Goal: Task Accomplishment & Management: Use online tool/utility

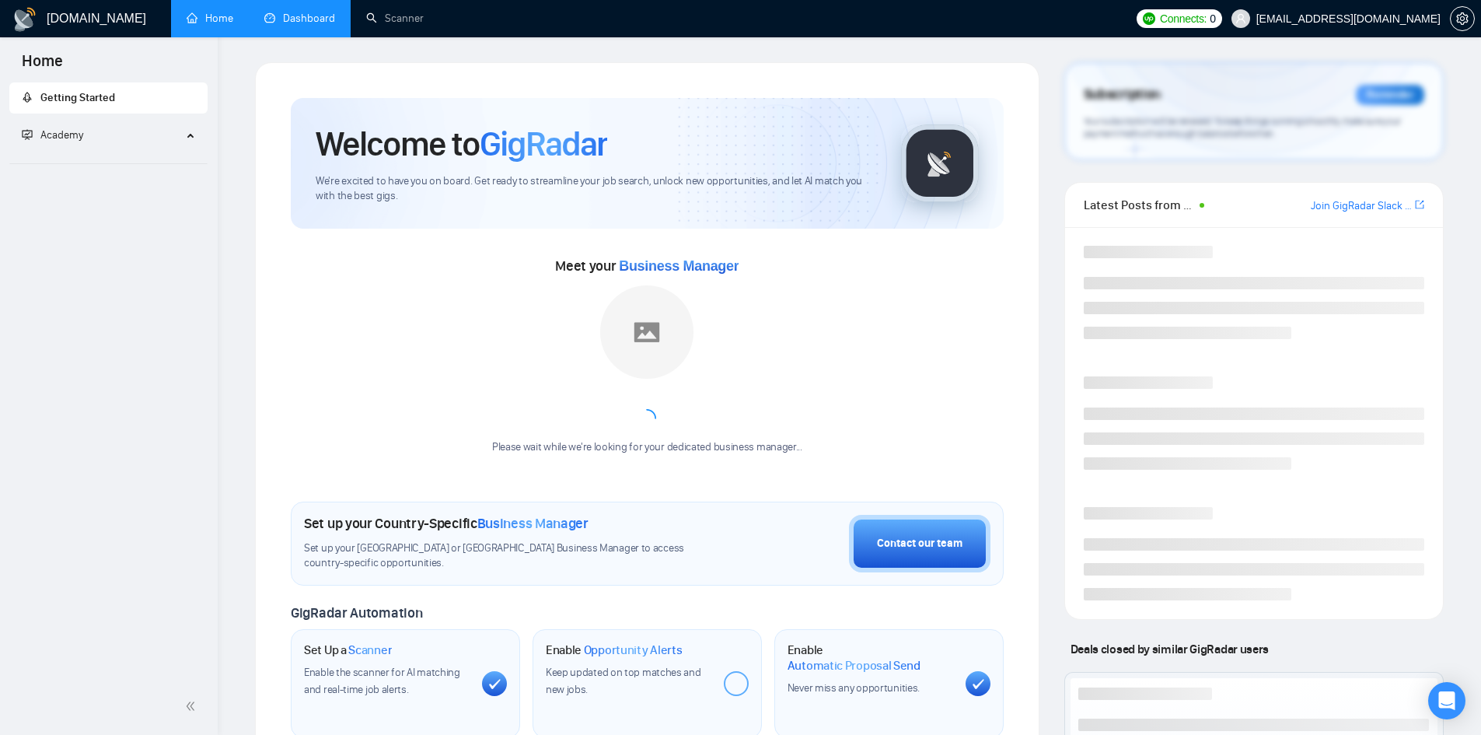
click at [316, 12] on link "Dashboard" at bounding box center [299, 18] width 71 height 13
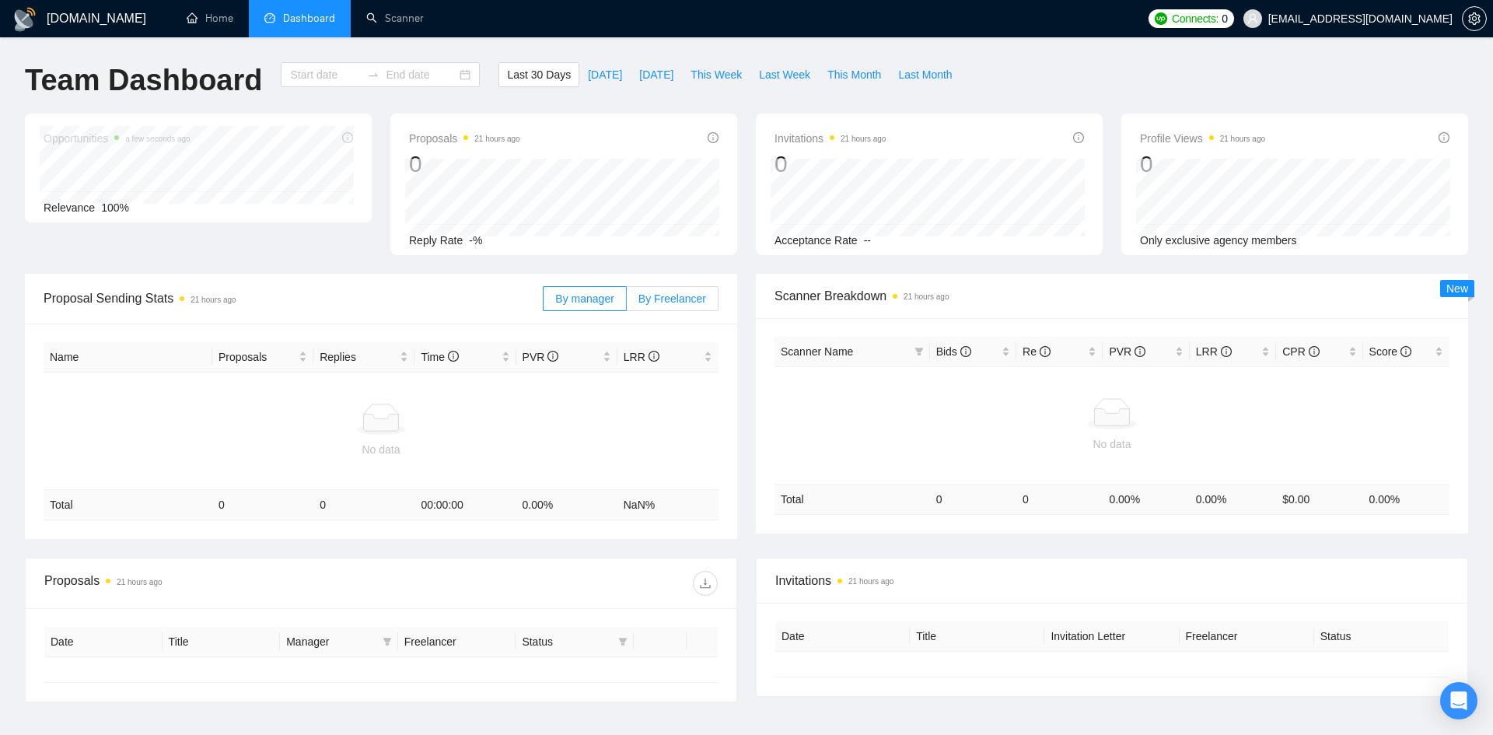
type input "[DATE]"
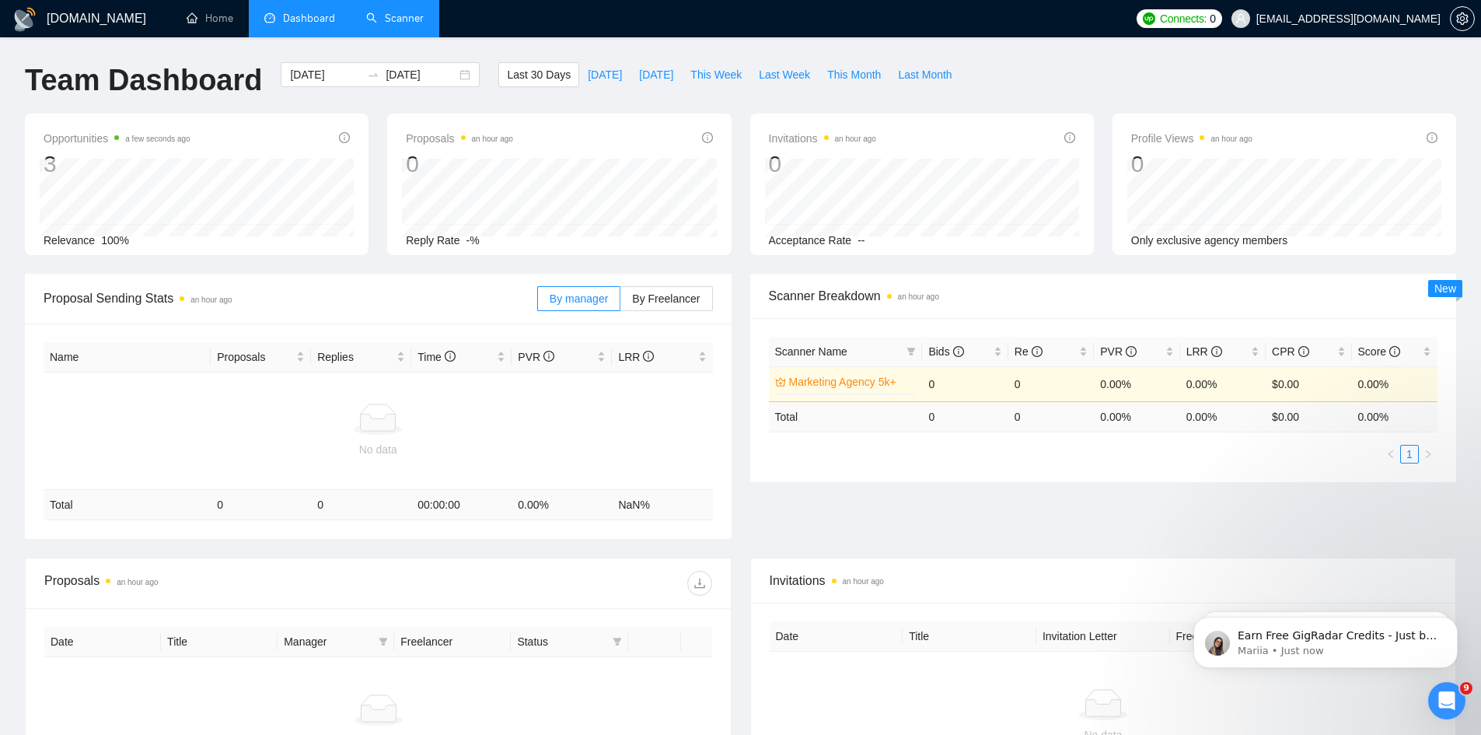
click at [393, 23] on link "Scanner" at bounding box center [395, 18] width 58 height 13
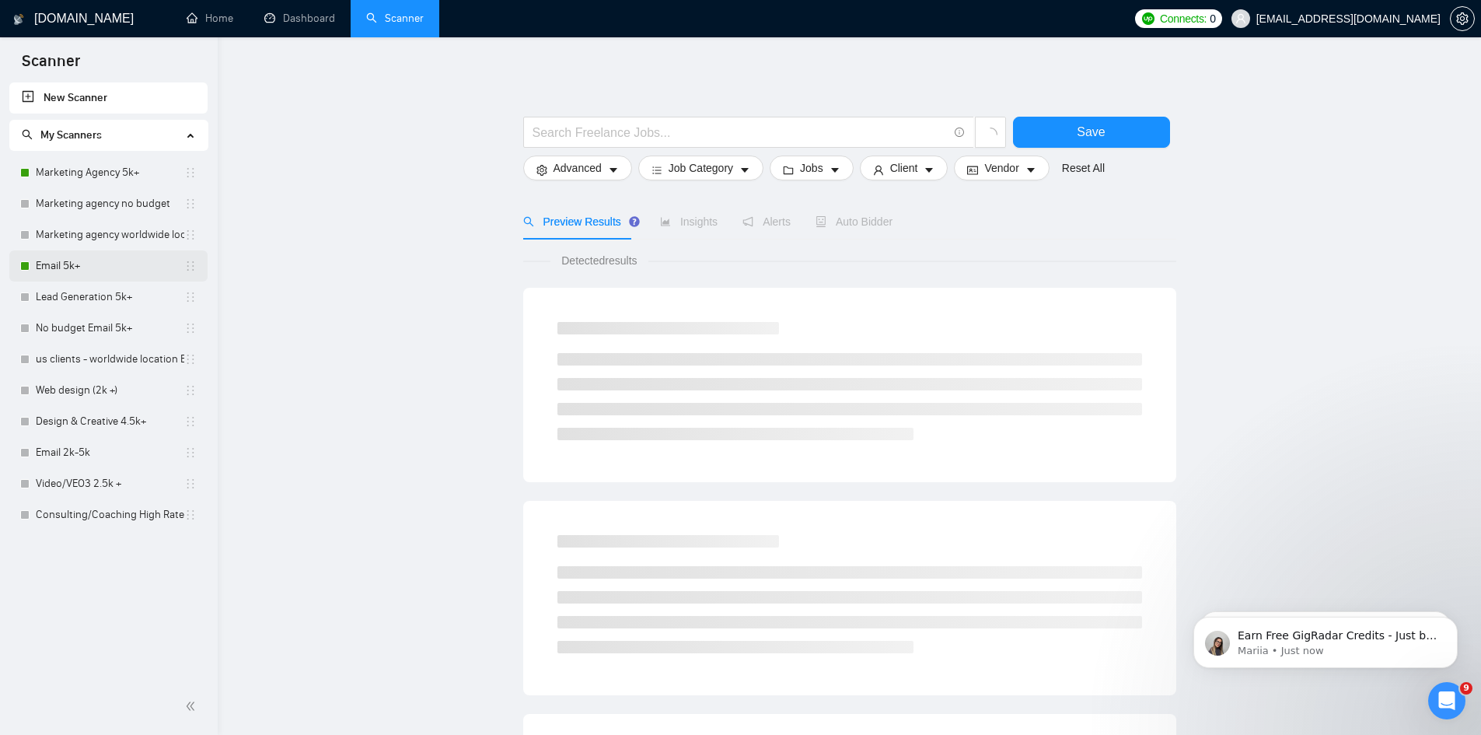
click at [113, 260] on link "Email 5k+" at bounding box center [110, 265] width 149 height 31
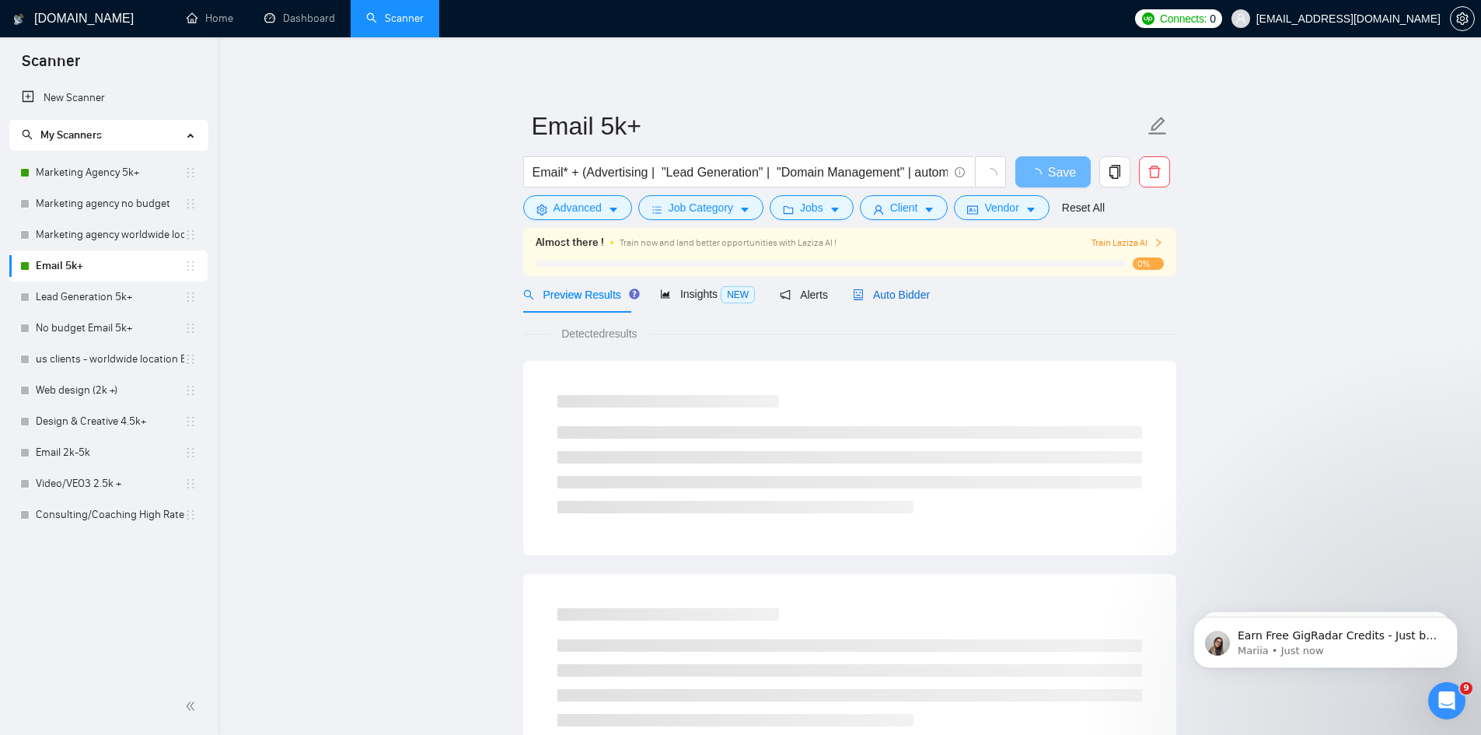
click at [859, 293] on span "Auto Bidder" at bounding box center [891, 295] width 77 height 12
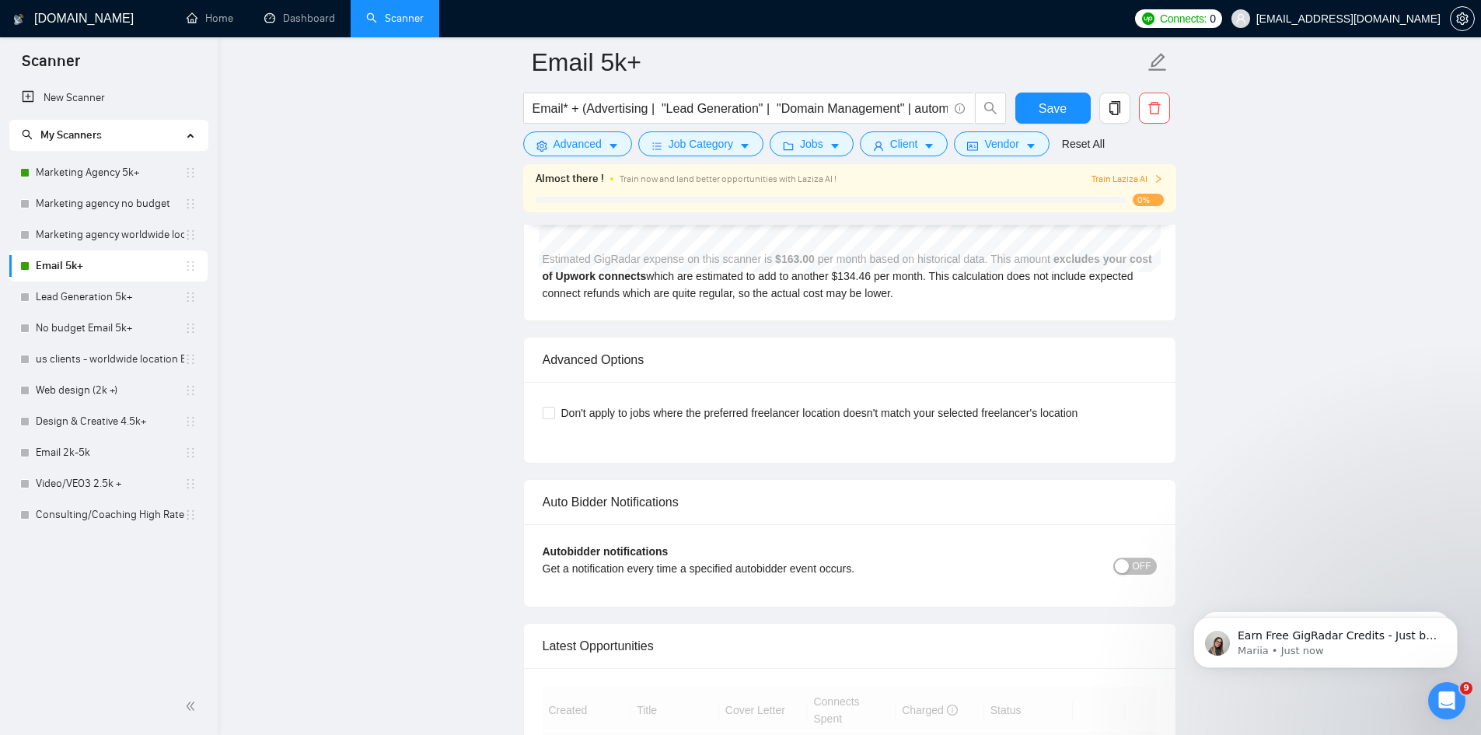
scroll to position [3767, 0]
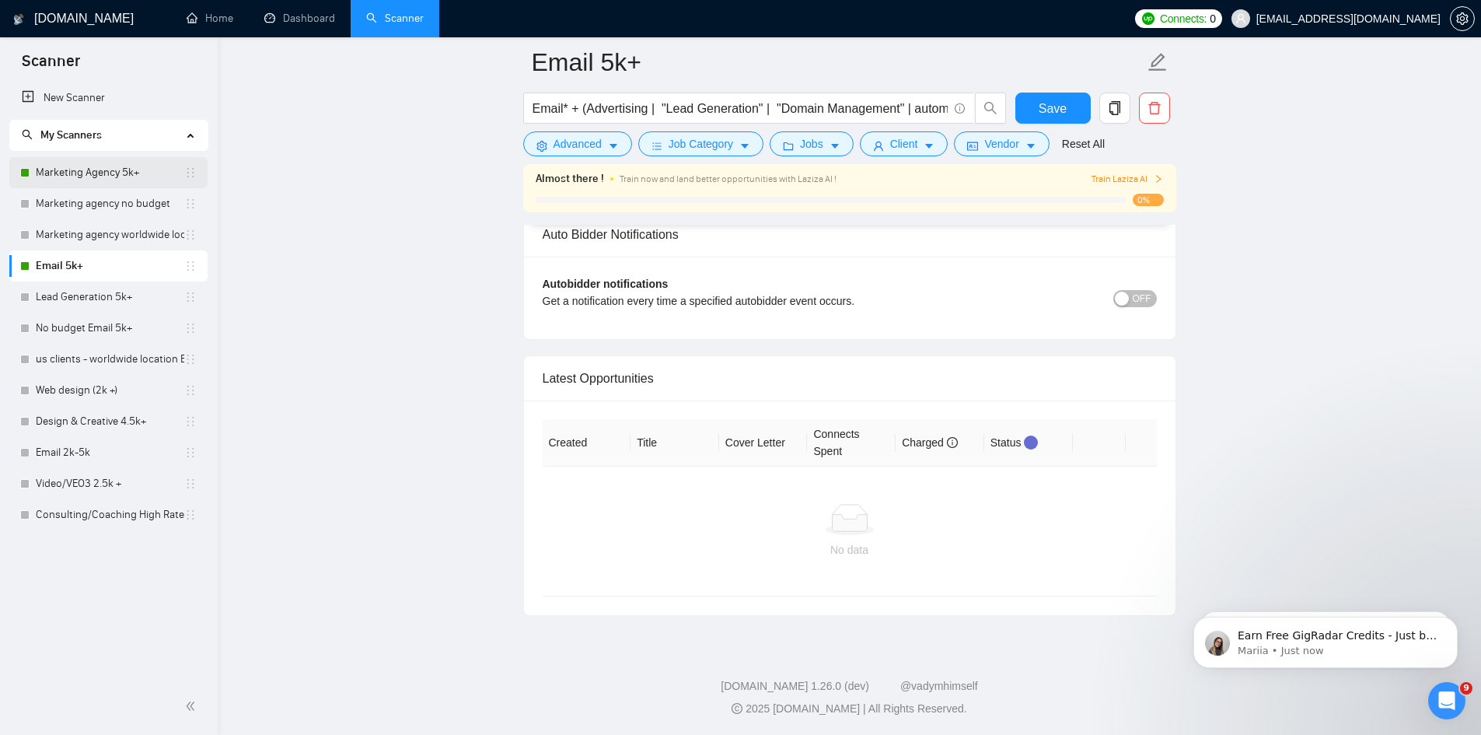
click at [103, 169] on link "Marketing Agency 5k+" at bounding box center [110, 172] width 149 height 31
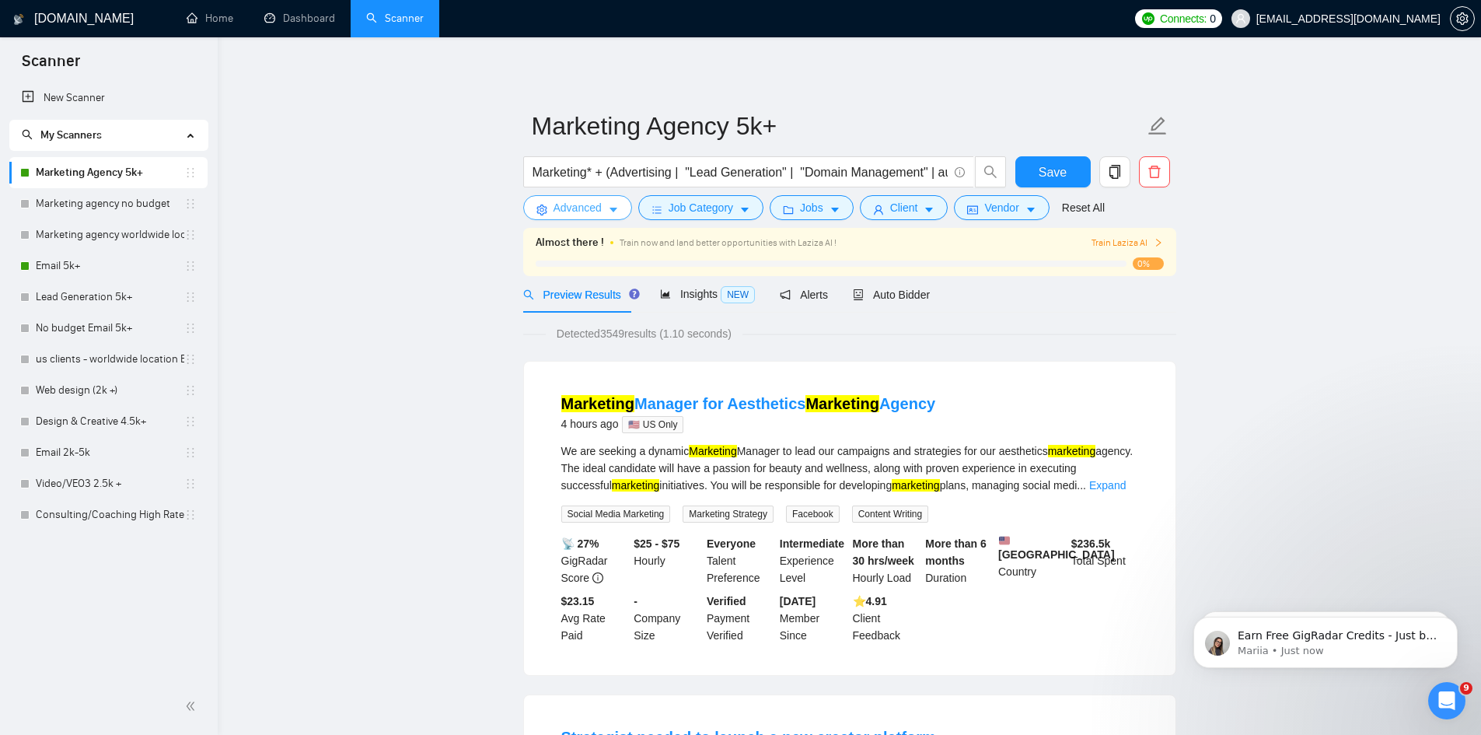
click at [569, 208] on span "Advanced" at bounding box center [578, 207] width 48 height 17
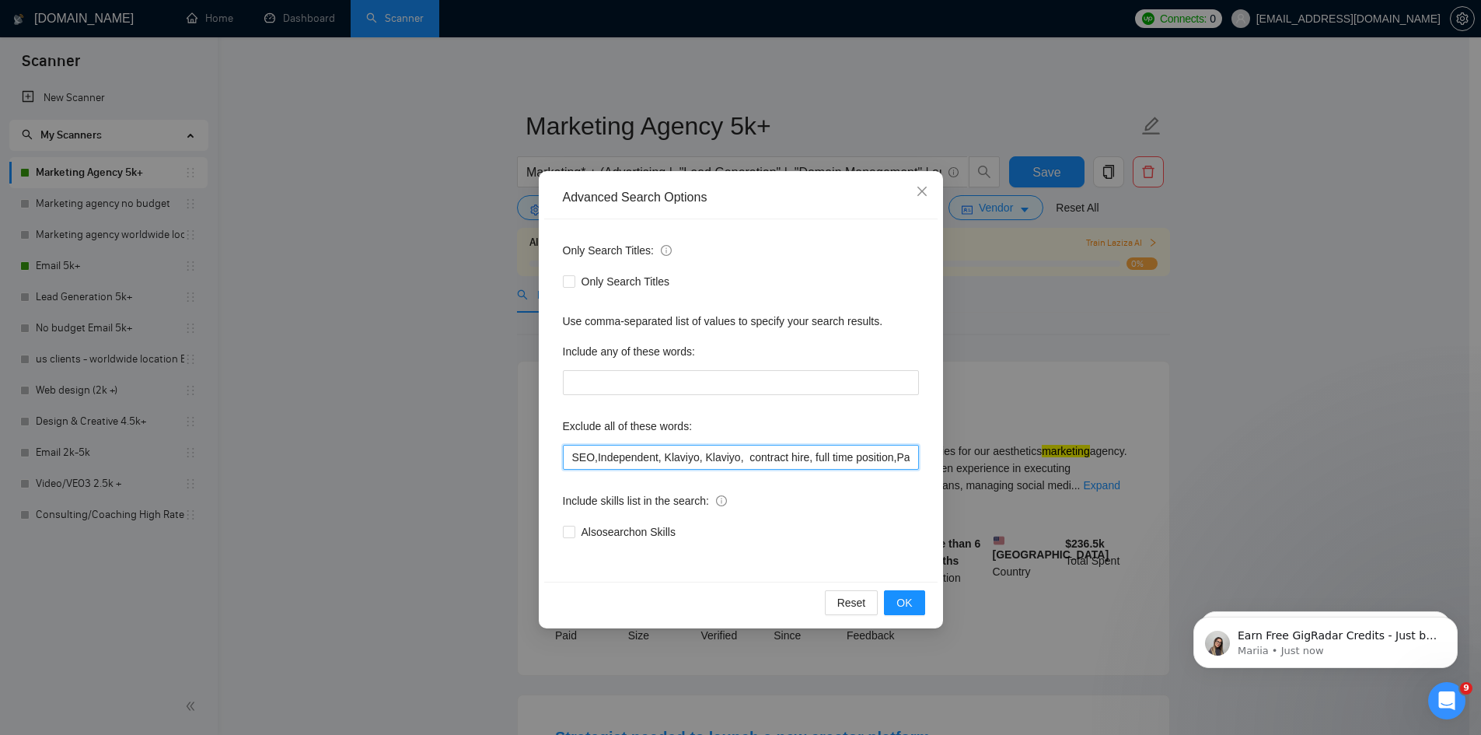
click at [570, 457] on input "SEO,Independent, Klaviyo, Klaviyo, contract hire, full time position,Pay per le…" at bounding box center [741, 457] width 356 height 25
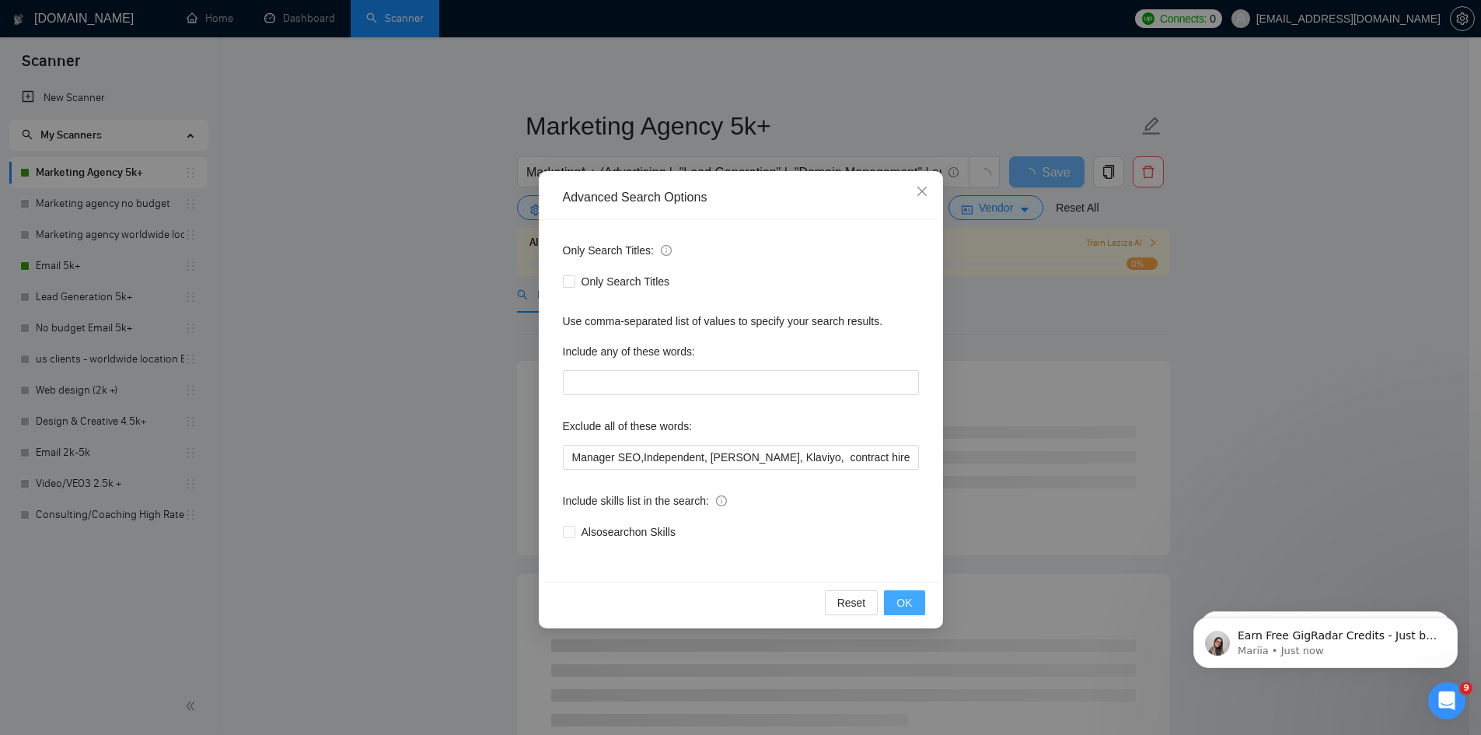
click at [910, 600] on span "OK" at bounding box center [905, 602] width 16 height 17
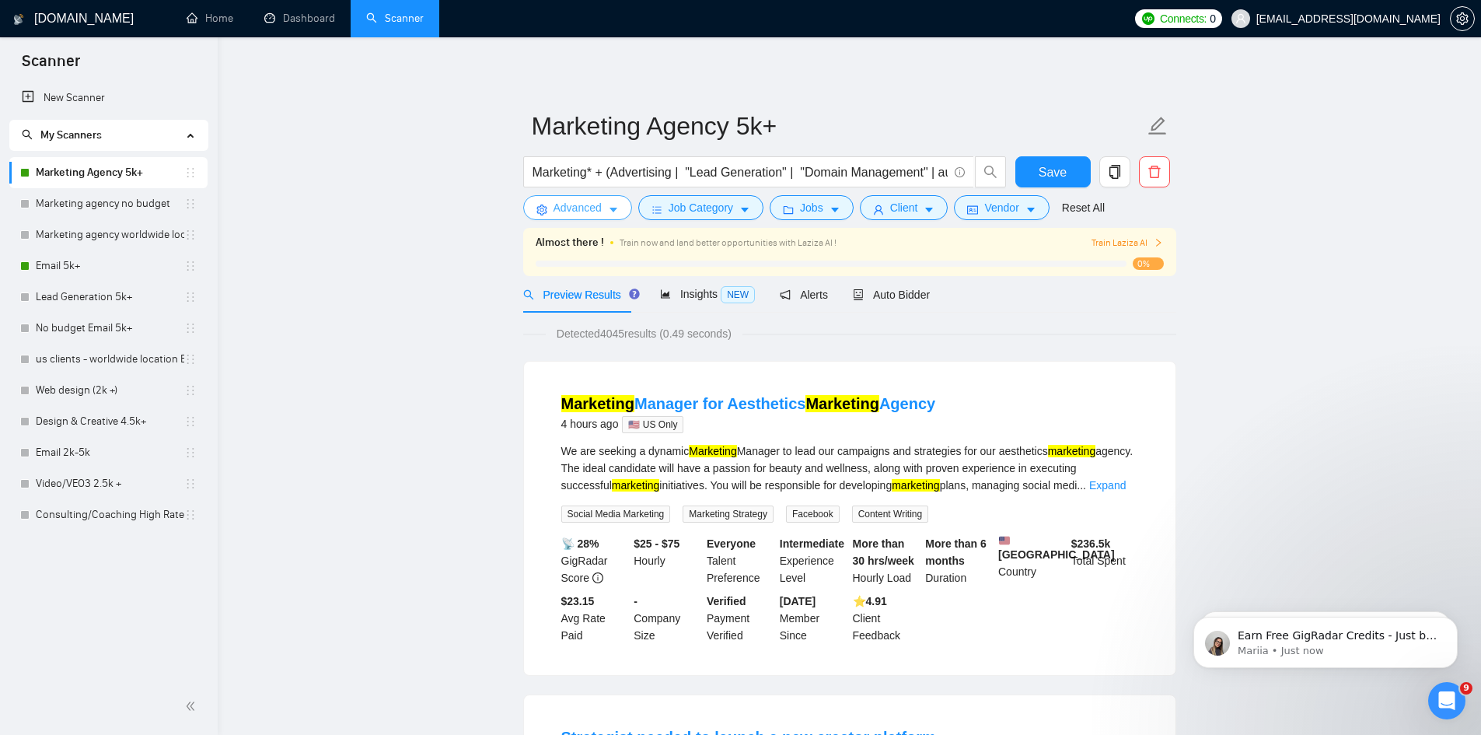
click at [576, 202] on span "Advanced" at bounding box center [578, 207] width 48 height 17
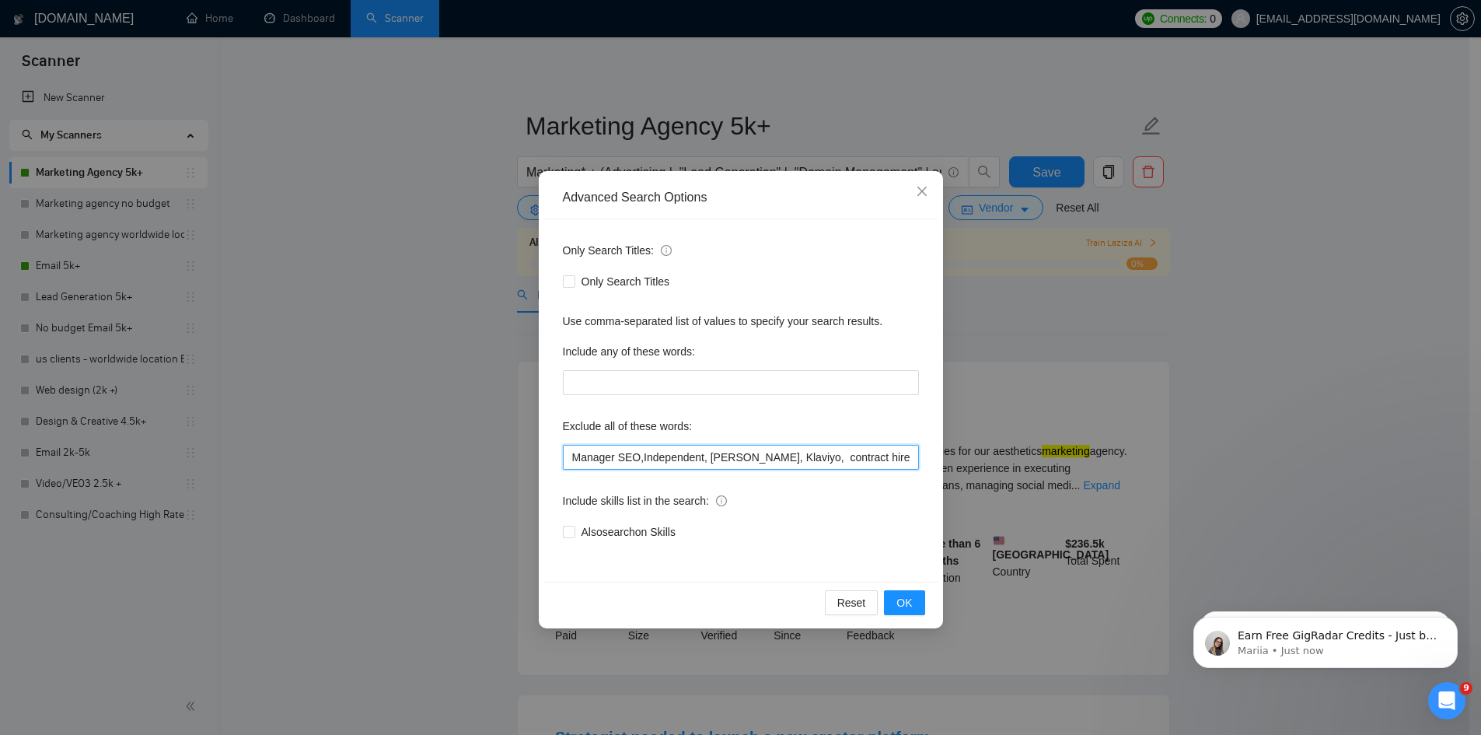
click at [613, 457] on input "Manager SEO,Independent, [PERSON_NAME], Klaviyo, contract hire, full time posit…" at bounding box center [741, 457] width 356 height 25
click at [616, 461] on input "Manager SEO,Independent, [PERSON_NAME], Klaviyo, contract hire, full time posit…" at bounding box center [741, 457] width 356 height 25
type input "Manager, SEO,Independent, [PERSON_NAME], Klaviyo, contract hire, full time posi…"
click at [900, 601] on span "OK" at bounding box center [905, 602] width 16 height 17
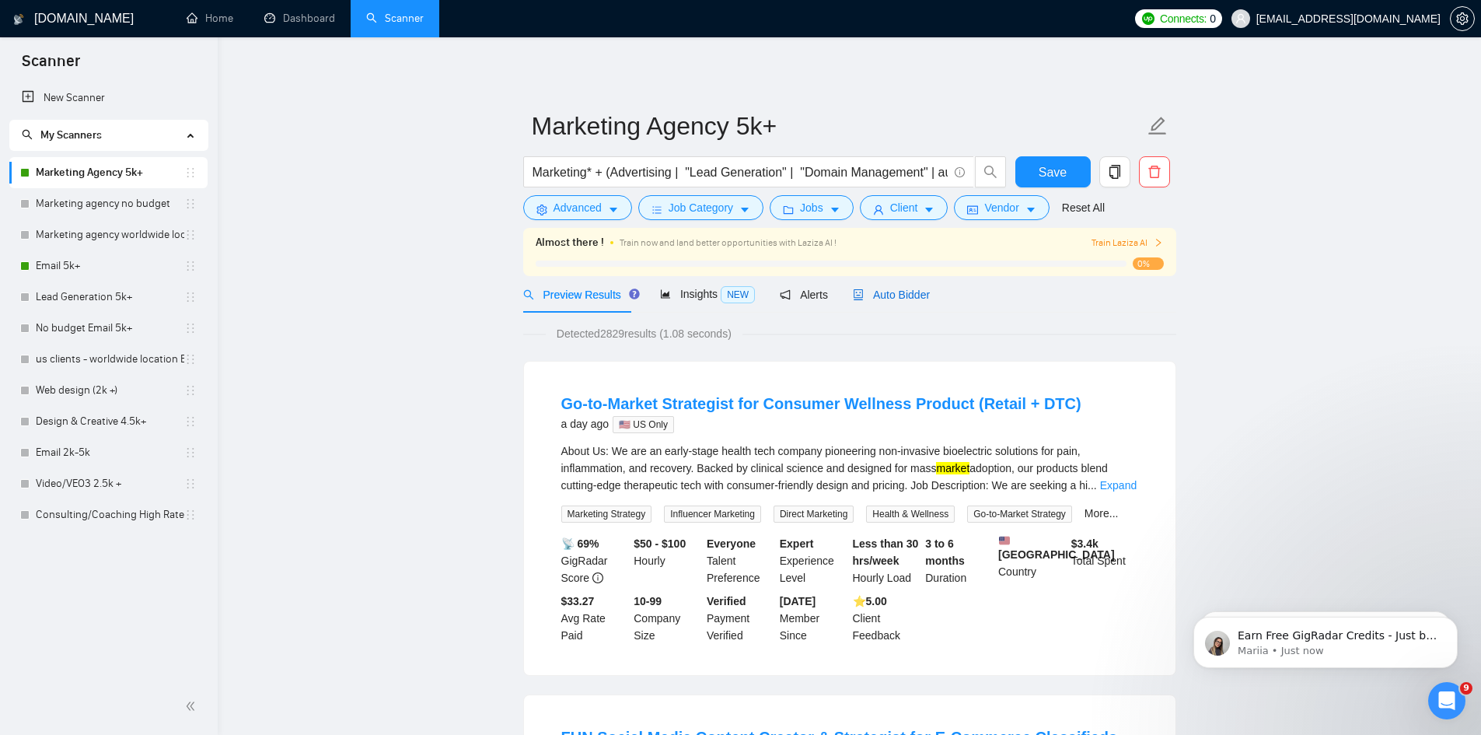
click at [876, 296] on span "Auto Bidder" at bounding box center [891, 295] width 77 height 12
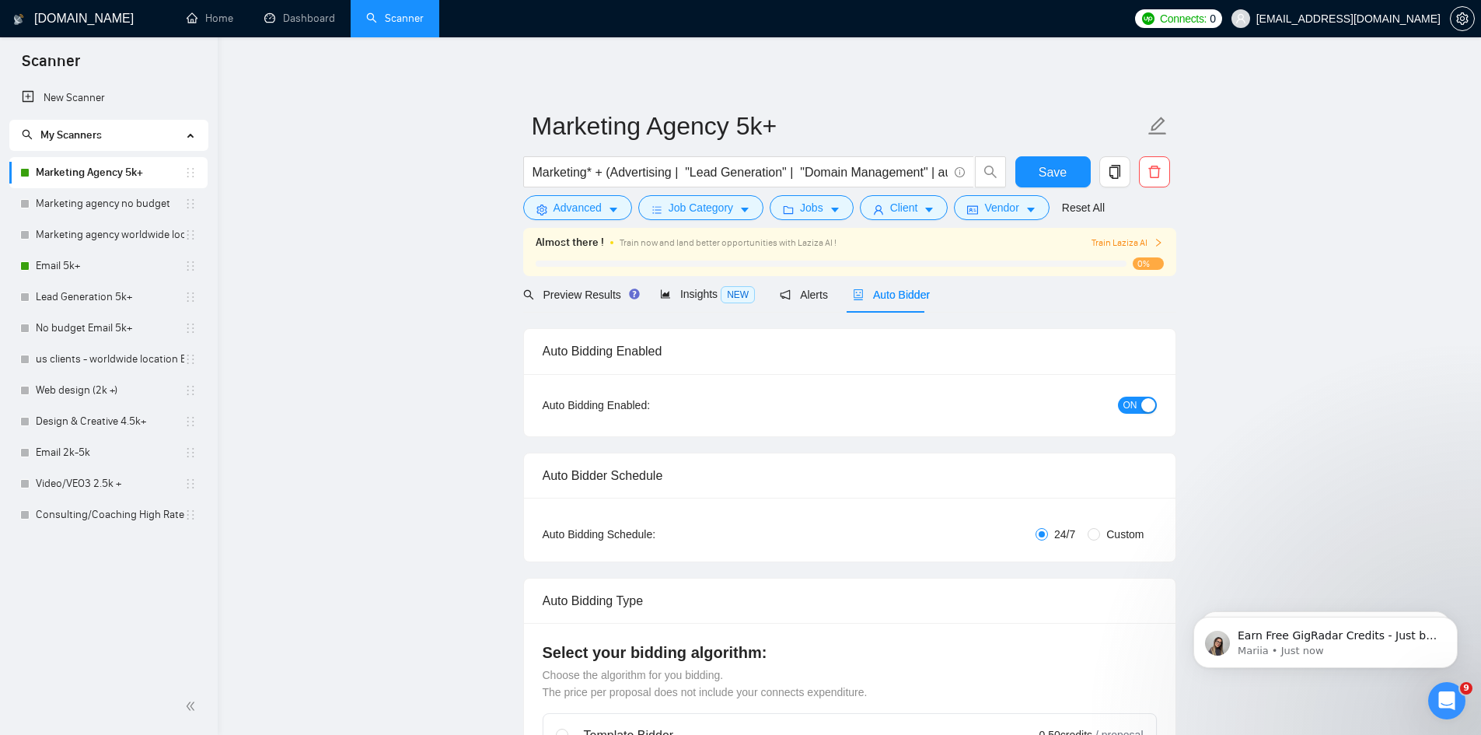
radio input "false"
radio input "true"
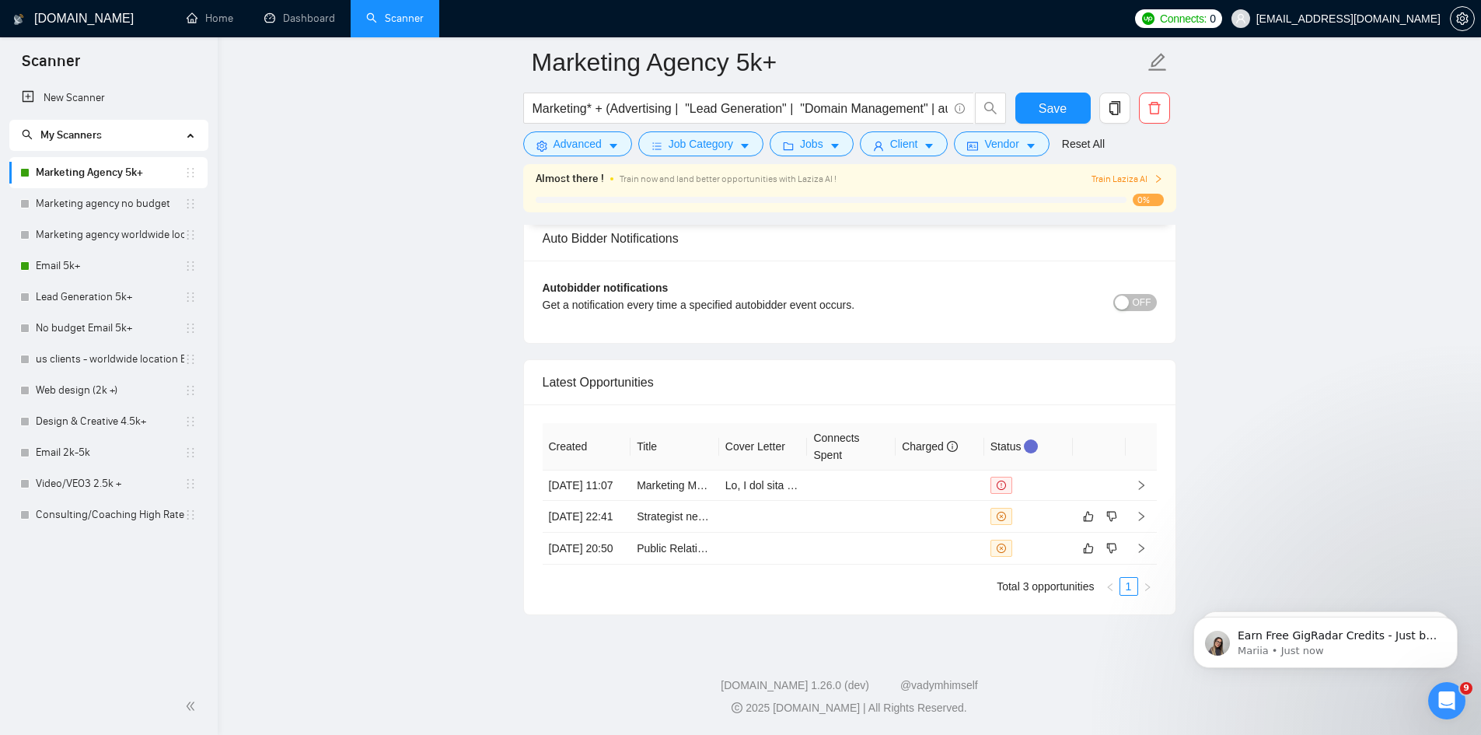
scroll to position [4007, 0]
click at [1207, 15] on span "Connects:" at bounding box center [1183, 18] width 47 height 17
click at [1191, 129] on link "Team Settings" at bounding box center [1178, 133] width 53 height 9
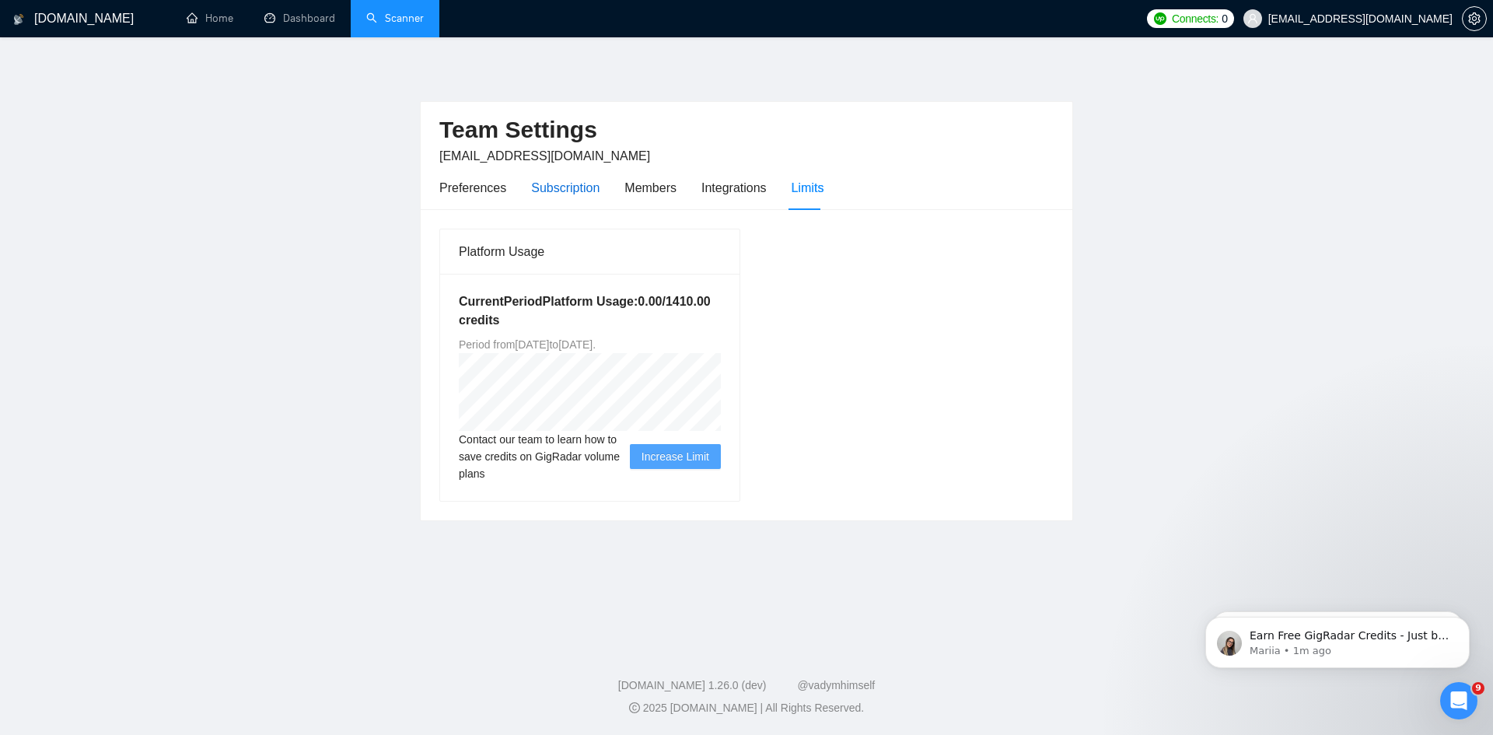
click at [551, 187] on div "Subscription" at bounding box center [565, 187] width 68 height 19
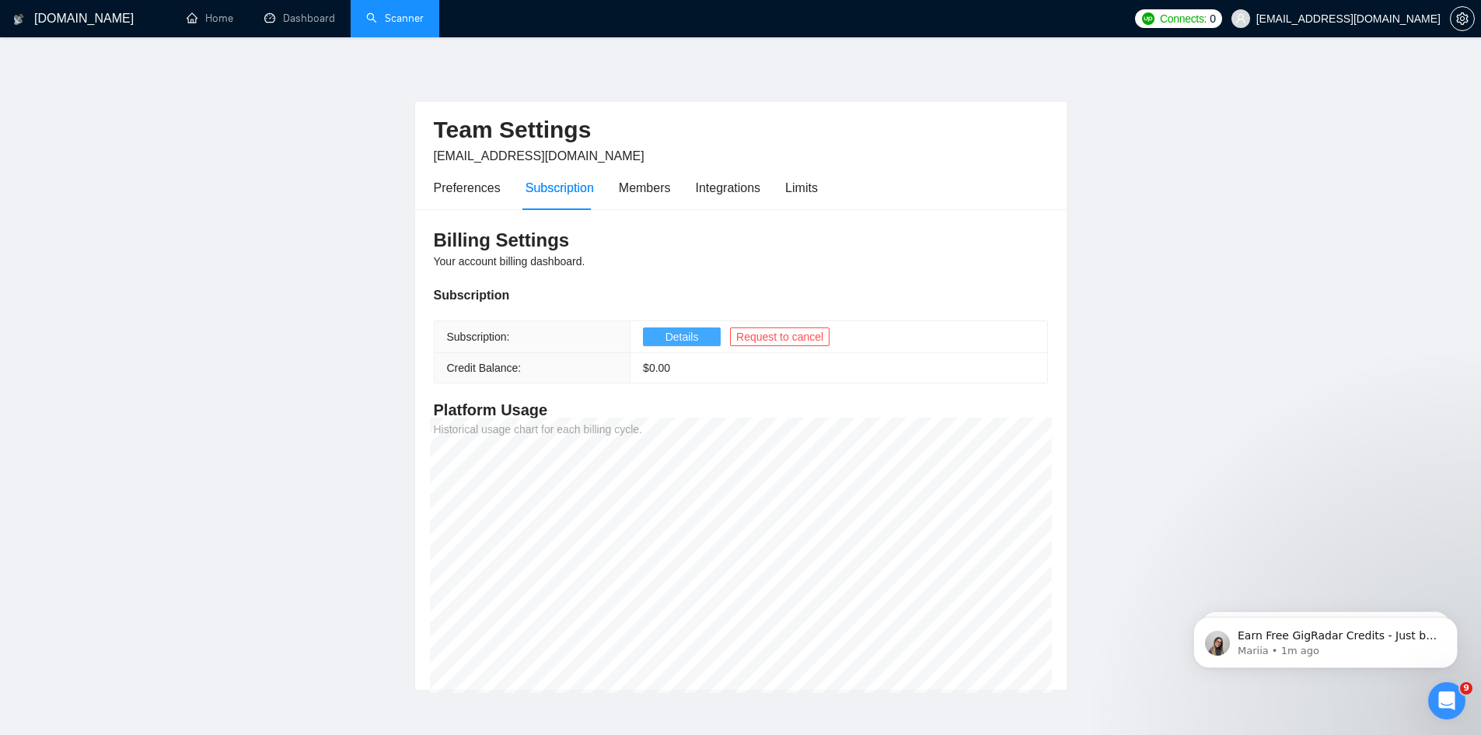
click at [680, 339] on span "Details" at bounding box center [682, 336] width 33 height 17
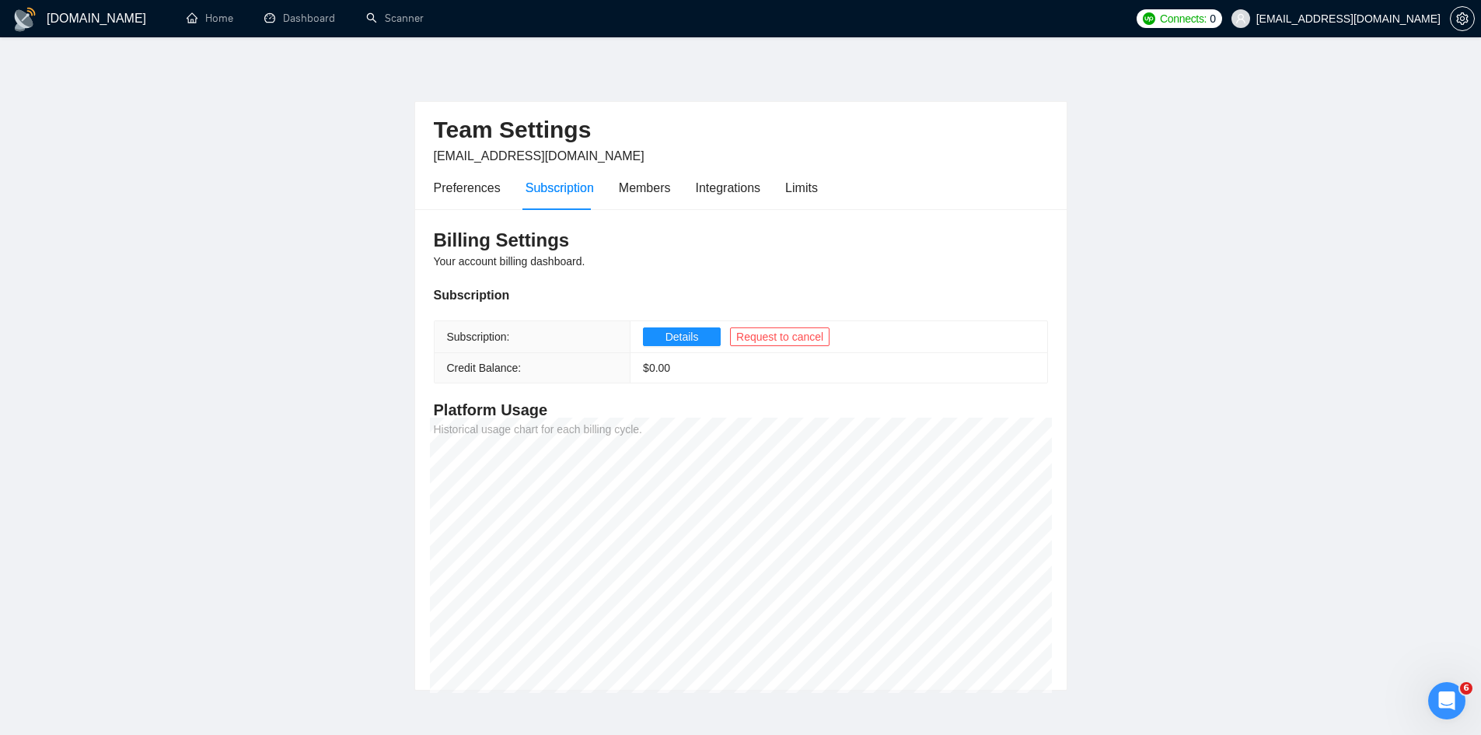
click at [1207, 23] on span "Connects:" at bounding box center [1183, 18] width 47 height 17
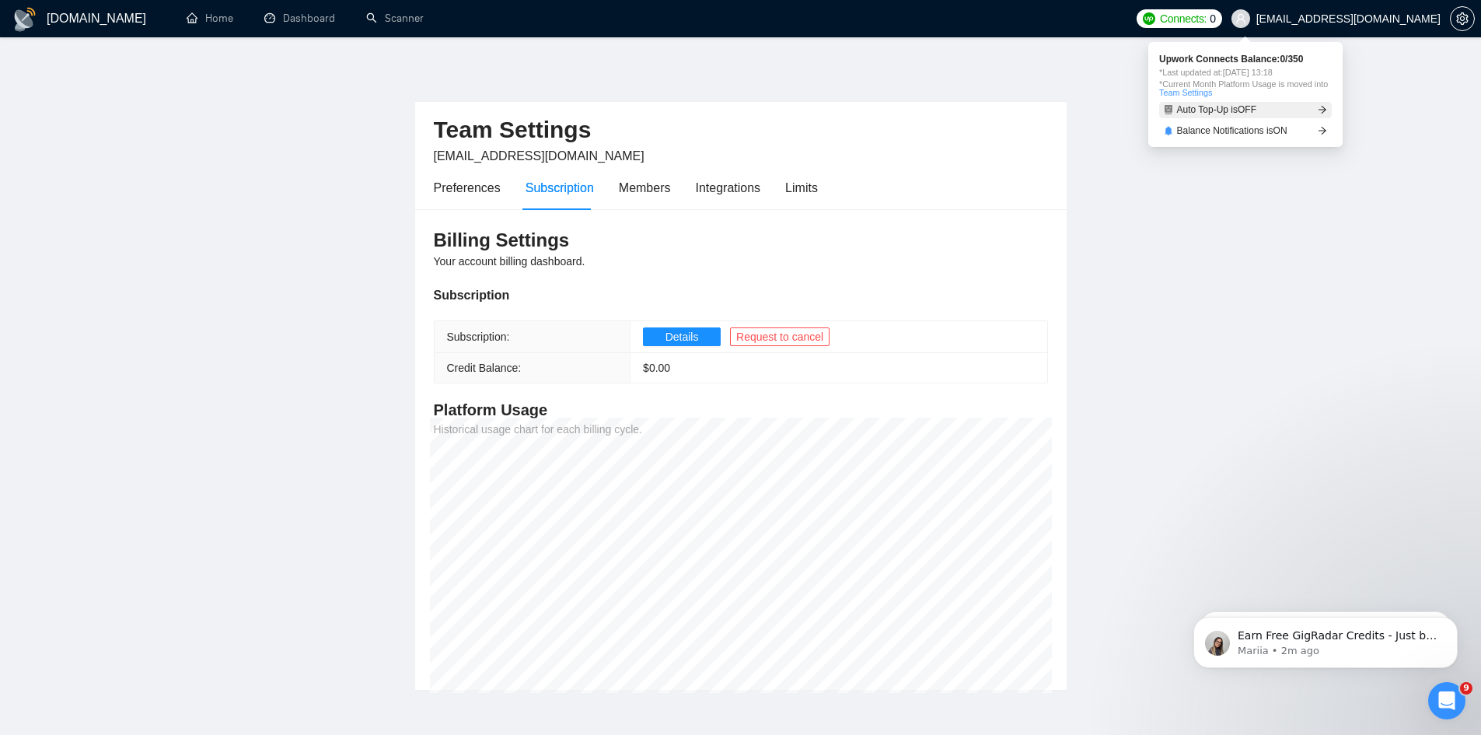
click at [1234, 108] on span "Auto Top-Up is OFF" at bounding box center [1217, 109] width 80 height 9
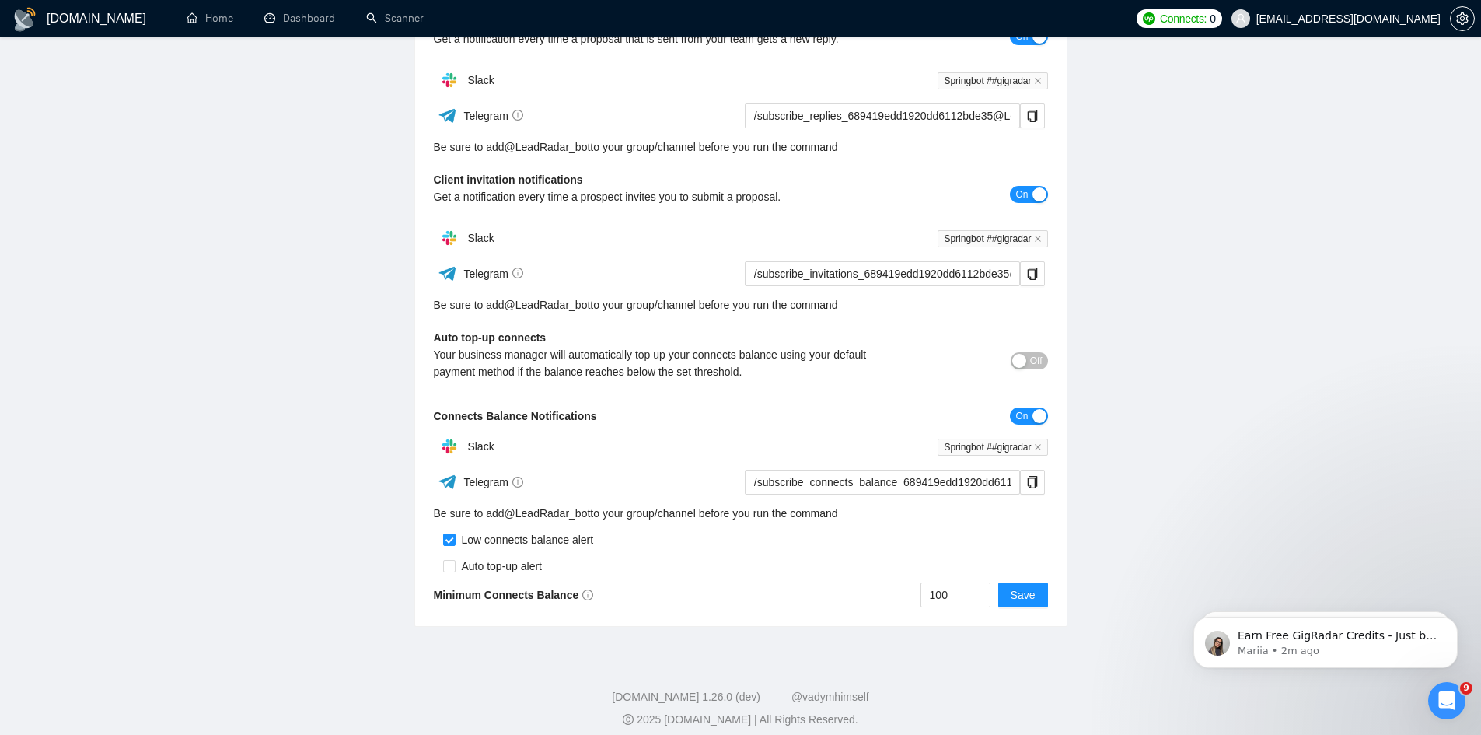
scroll to position [268, 0]
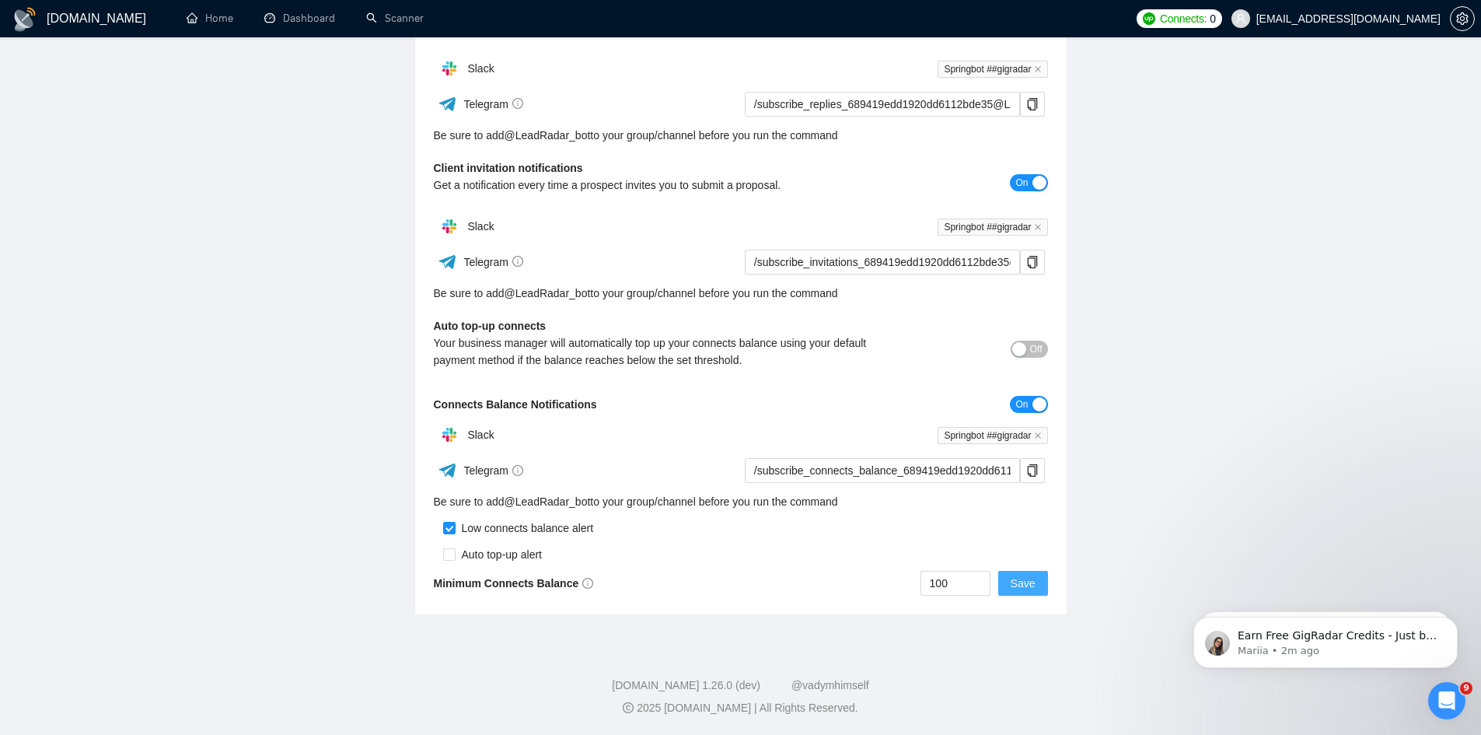
click at [1030, 589] on span "Save" at bounding box center [1023, 583] width 25 height 17
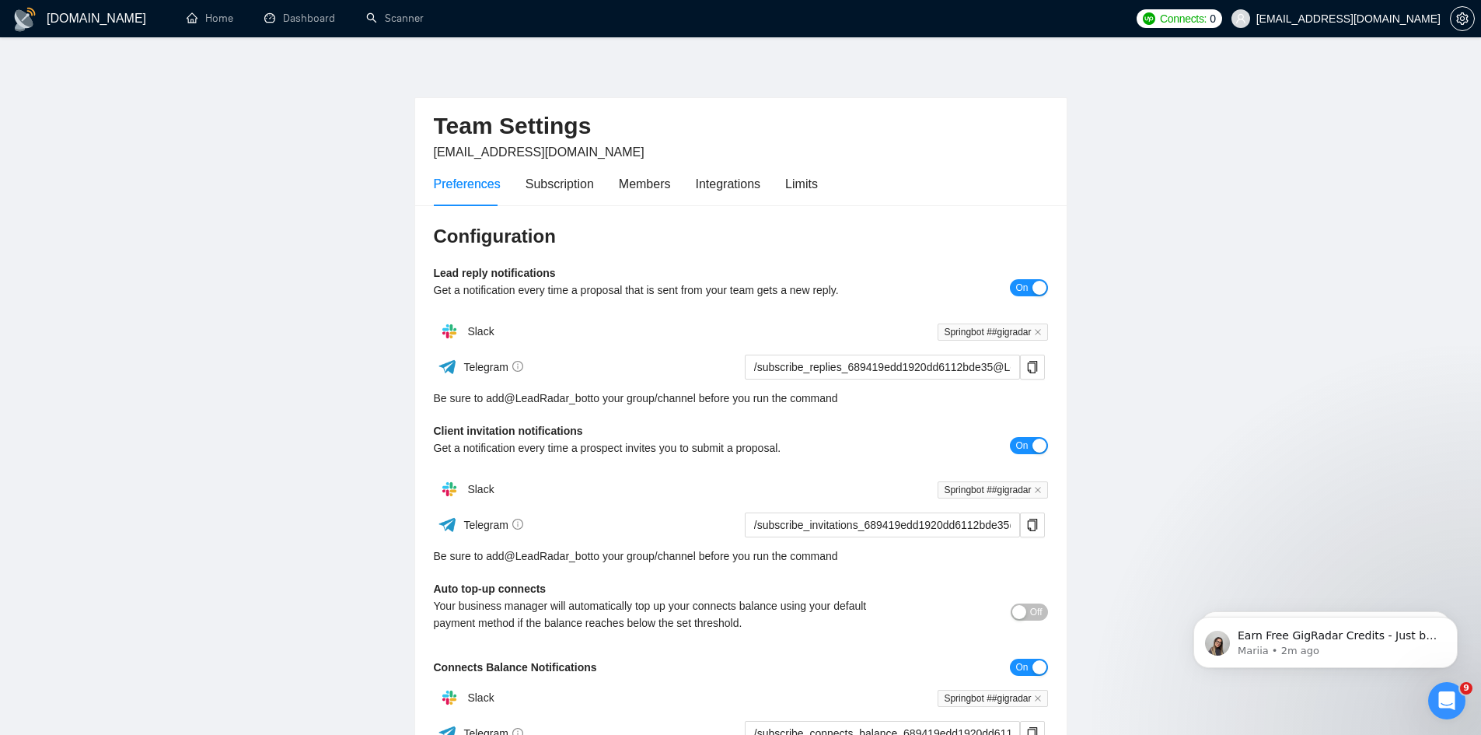
scroll to position [0, 0]
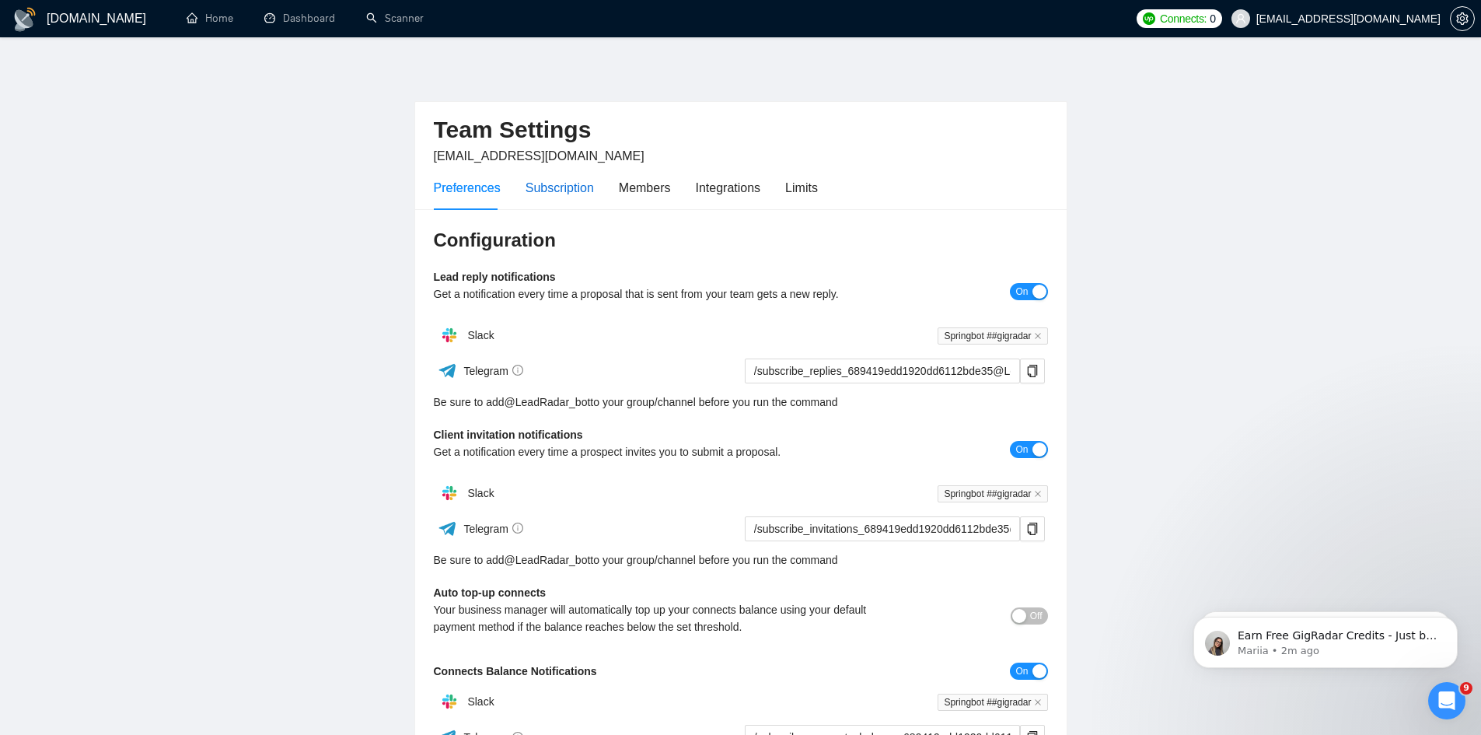
click at [551, 194] on div "Subscription" at bounding box center [560, 187] width 68 height 19
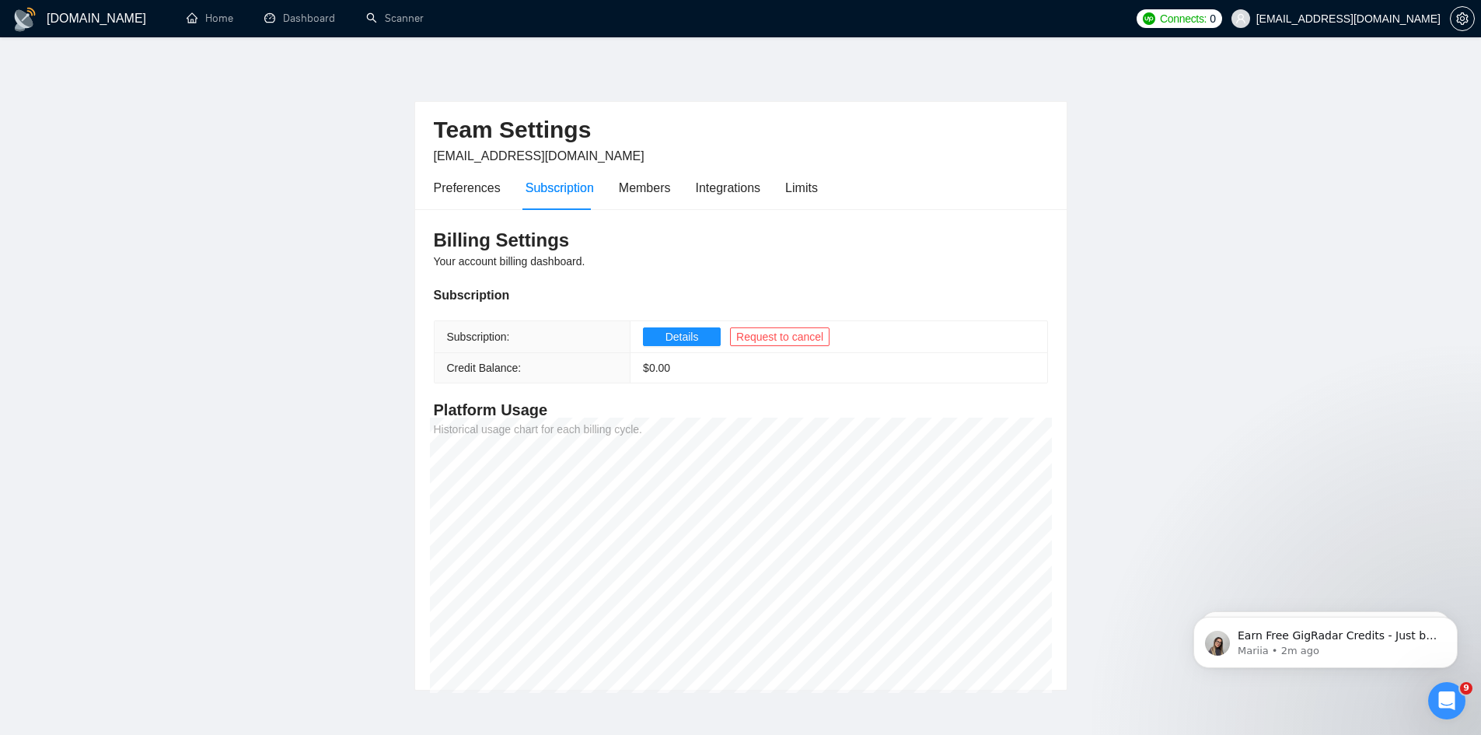
click at [1207, 17] on span "Connects:" at bounding box center [1183, 18] width 47 height 17
click at [1188, 94] on link "Team Settings" at bounding box center [1186, 92] width 53 height 9
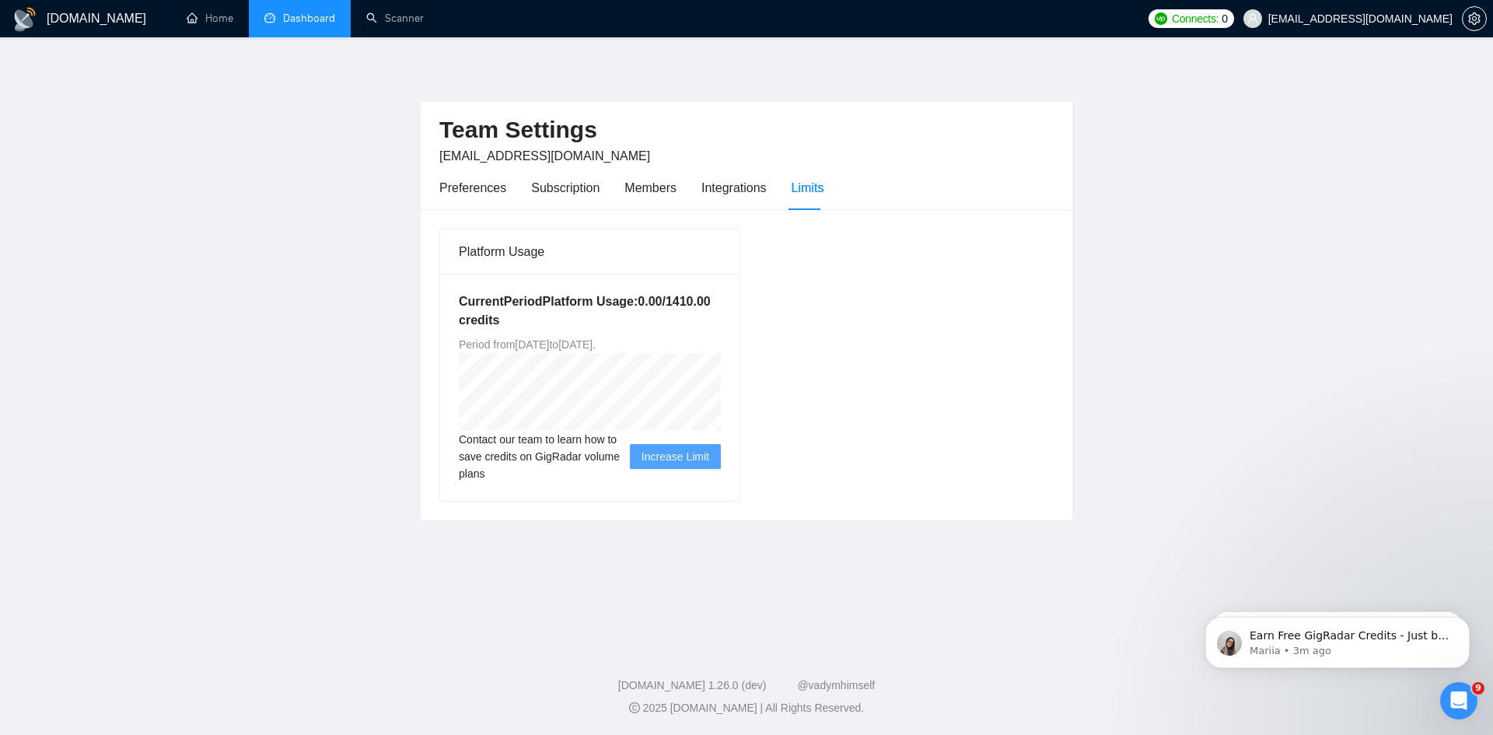
click at [310, 17] on link "Dashboard" at bounding box center [299, 18] width 71 height 13
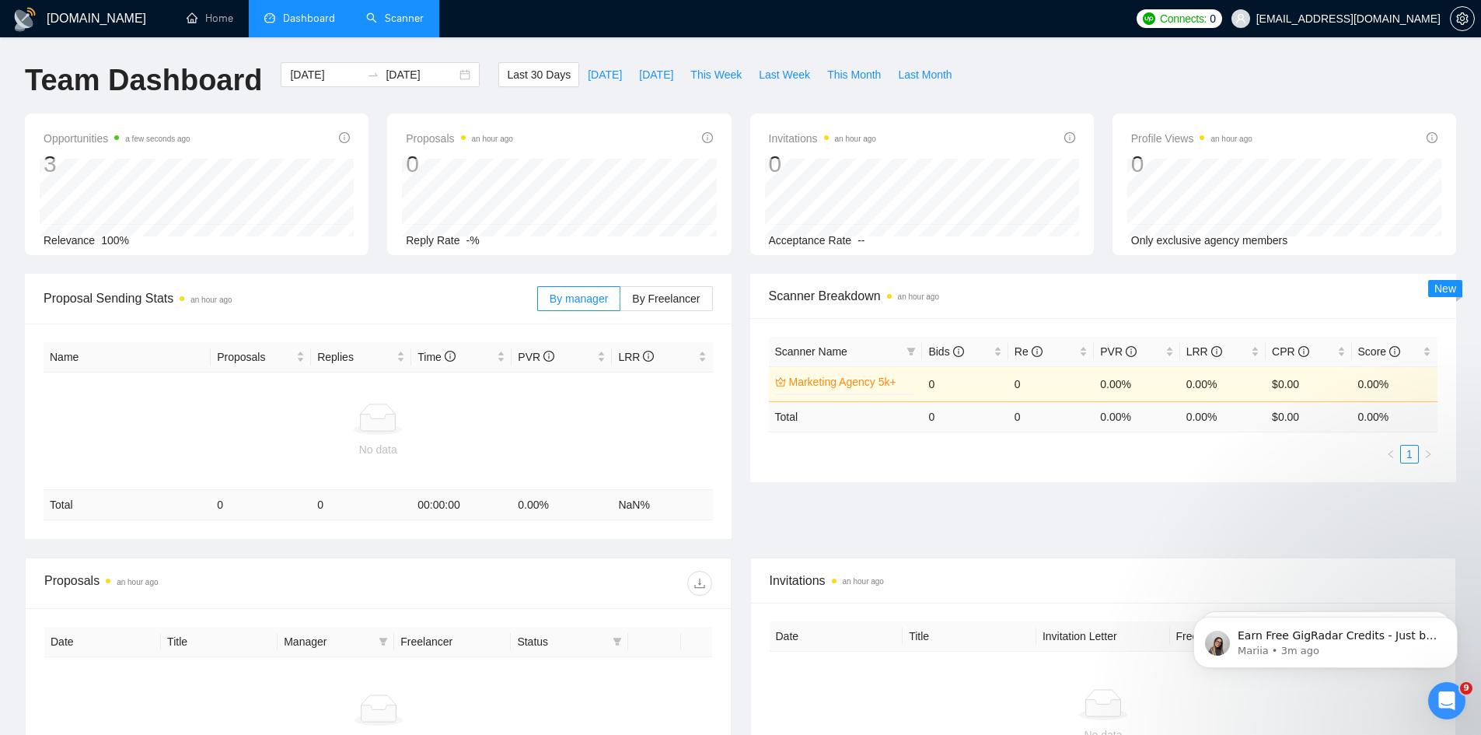
click at [373, 12] on link "Scanner" at bounding box center [395, 18] width 58 height 13
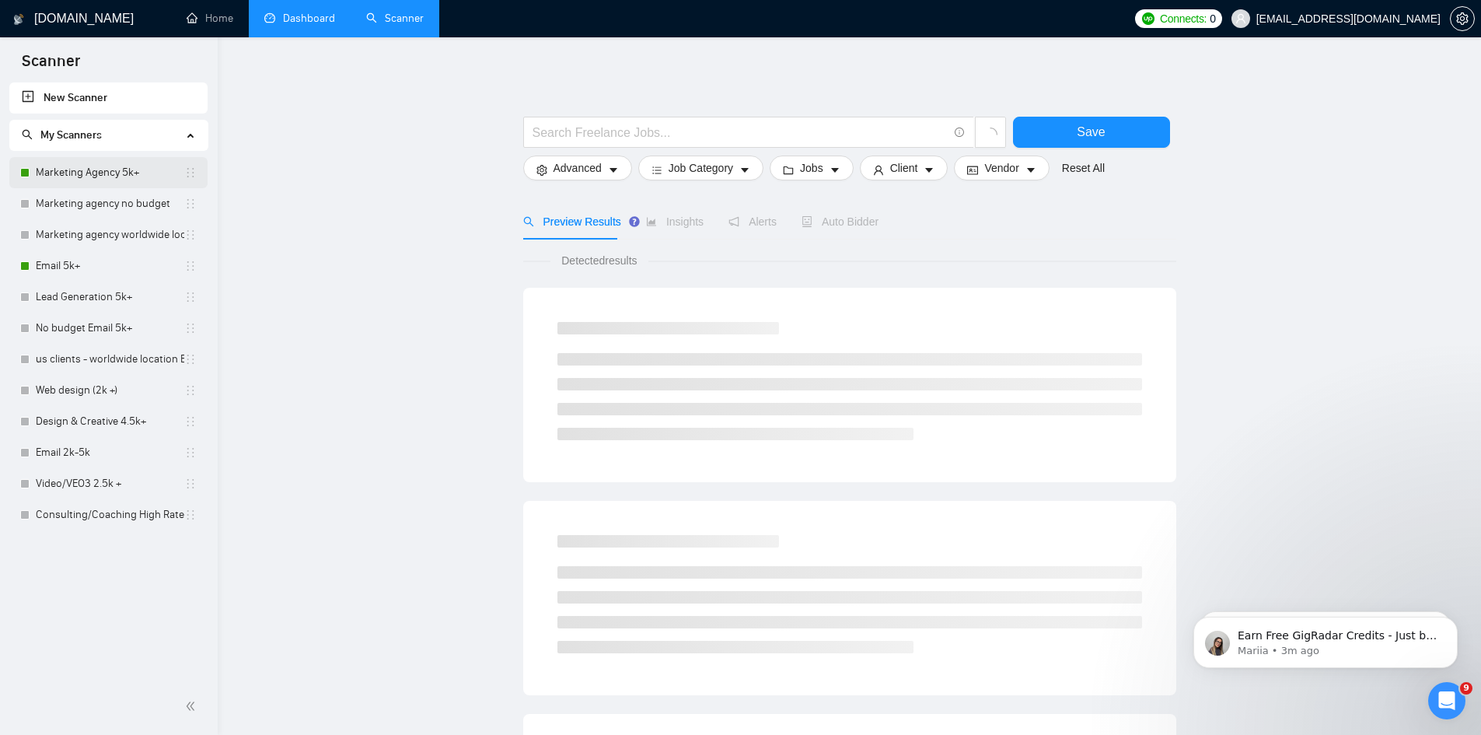
click at [118, 177] on link "Marketing Agency 5k+" at bounding box center [110, 172] width 149 height 31
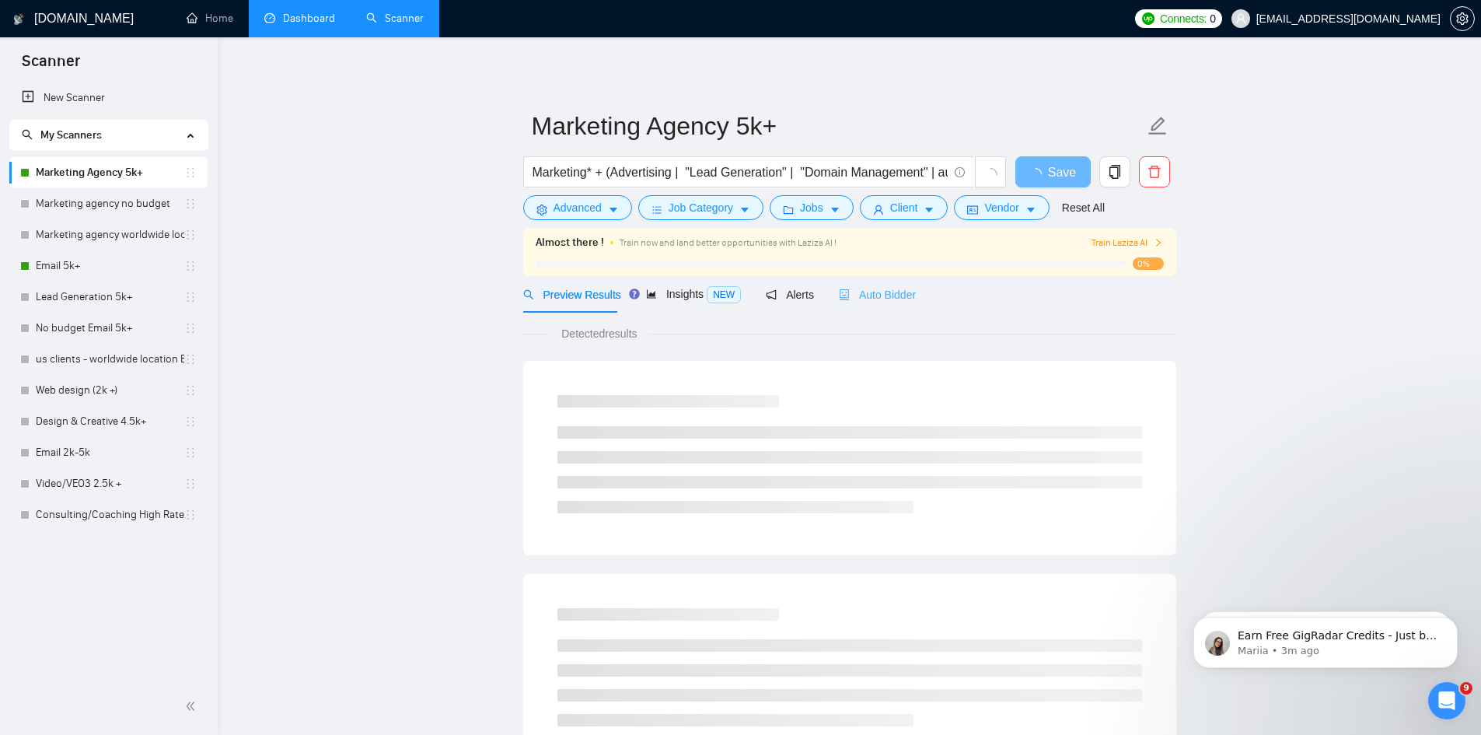
click at [866, 305] on div "Auto Bidder" at bounding box center [877, 294] width 77 height 37
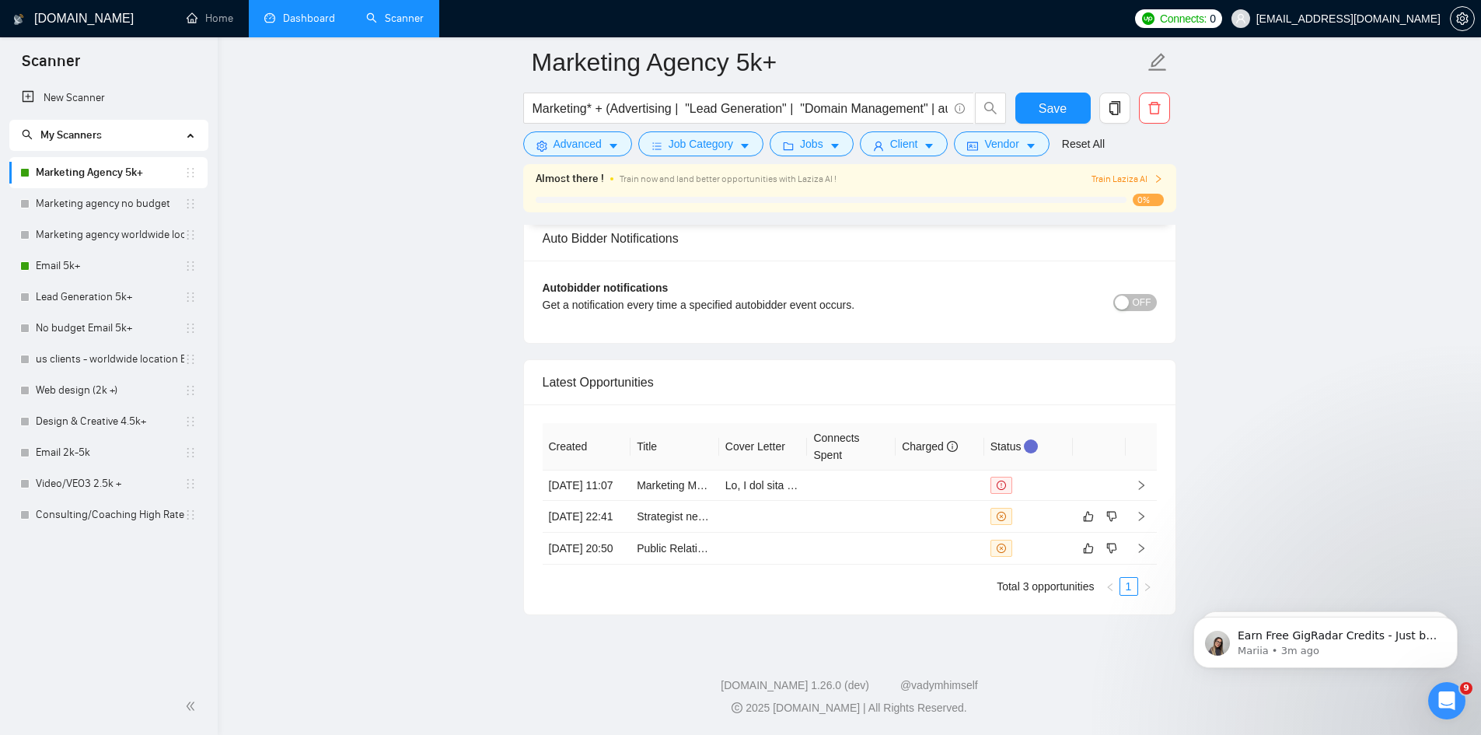
scroll to position [4007, 0]
click at [660, 510] on link "Strategist needed to launch a new creator platform" at bounding box center [759, 516] width 244 height 12
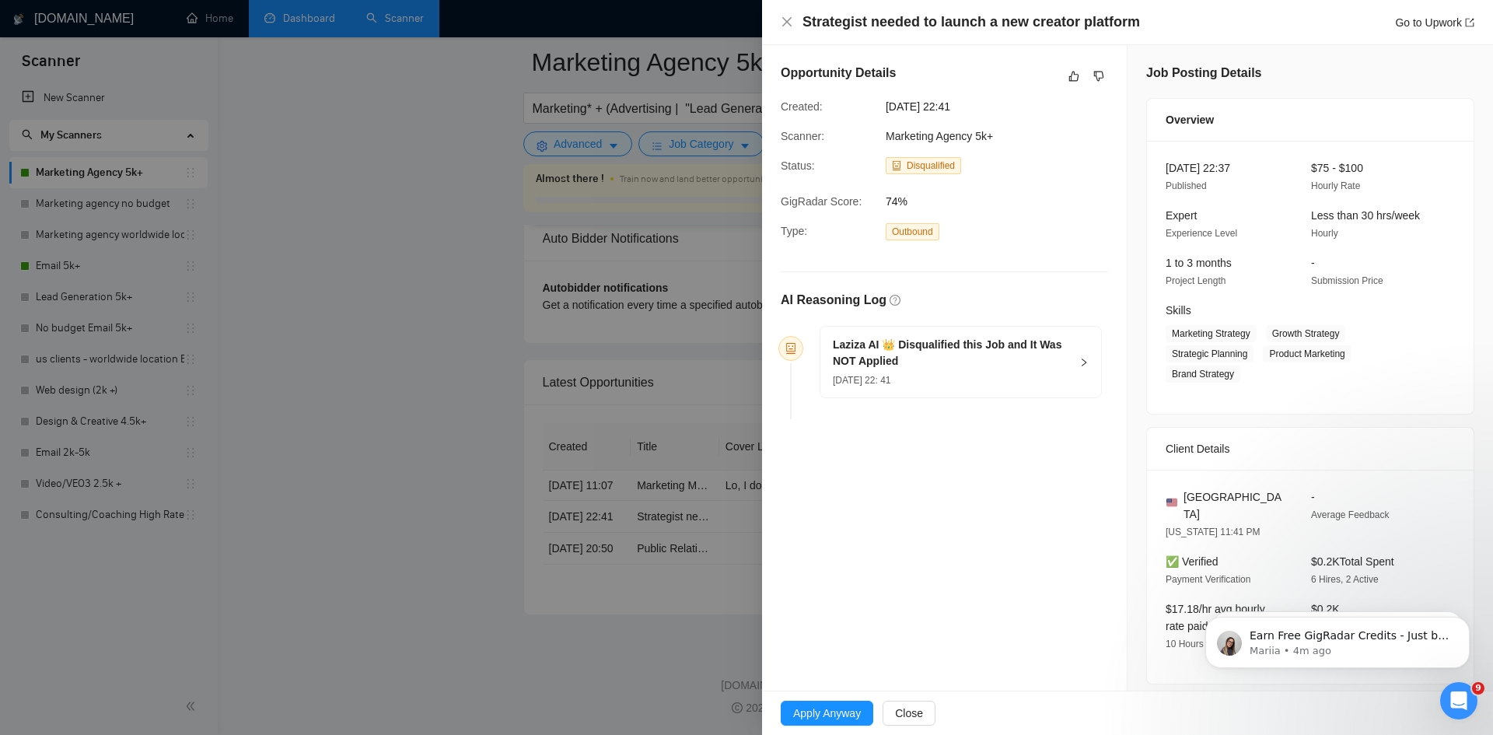
click at [318, 247] on div at bounding box center [746, 367] width 1493 height 735
